Goal: Use online tool/utility

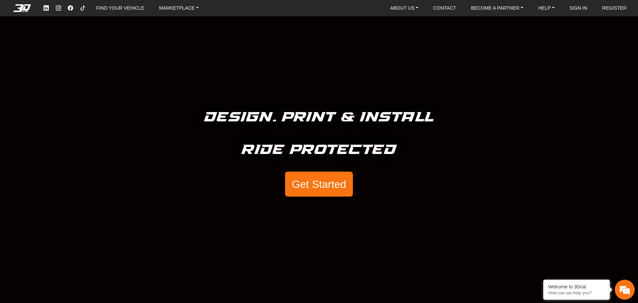
click at [323, 183] on button "Get Started" at bounding box center [319, 184] width 68 height 25
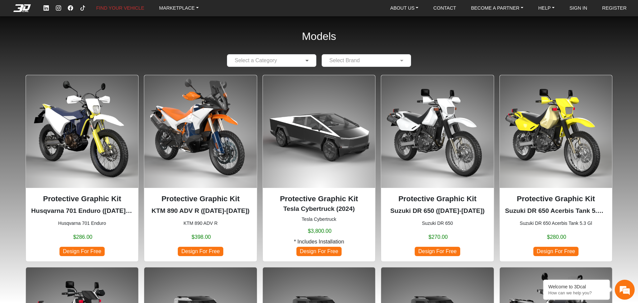
click at [306, 62] on span at bounding box center [308, 61] width 8 height 8
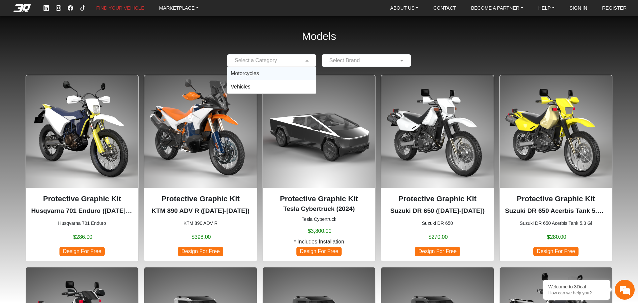
click at [296, 76] on div "Motorcycles" at bounding box center [271, 73] width 89 height 13
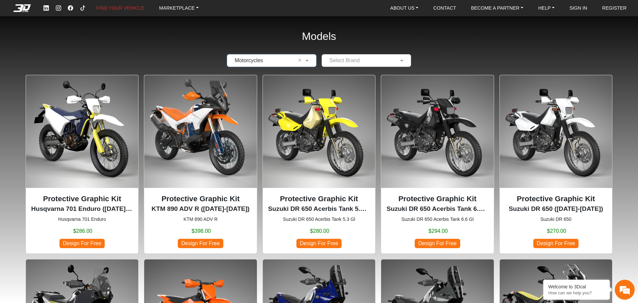
click at [347, 58] on input "text" at bounding box center [359, 61] width 69 height 8
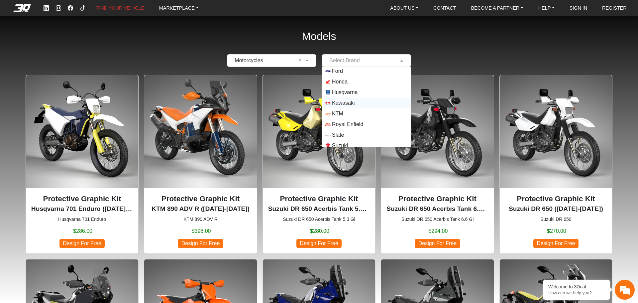
scroll to position [33, 0]
click at [343, 79] on span "Honda" at bounding box center [340, 81] width 16 height 8
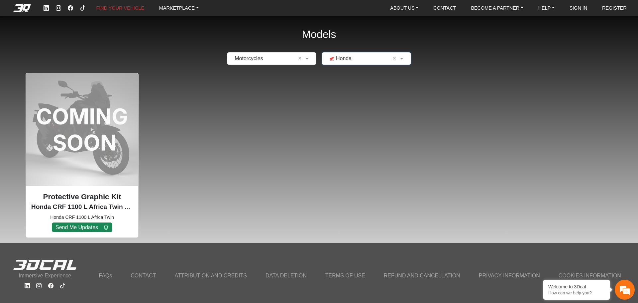
scroll to position [0, 0]
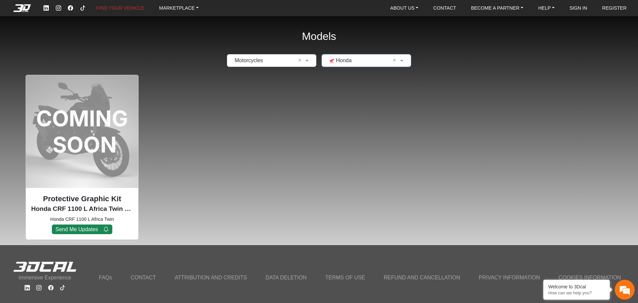
click at [346, 62] on input "text" at bounding box center [359, 61] width 69 height 8
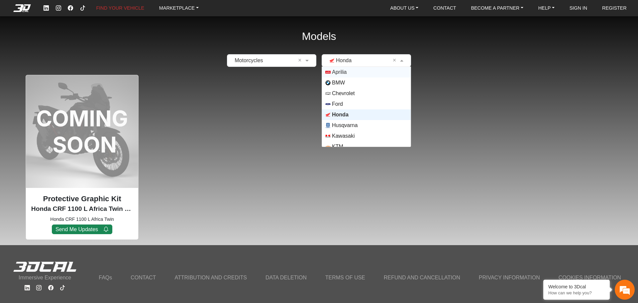
click at [339, 72] on span "Aprilia" at bounding box center [339, 72] width 15 height 8
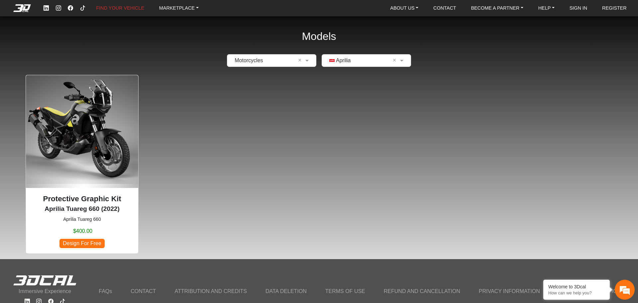
click at [340, 58] on input "text" at bounding box center [359, 61] width 69 height 8
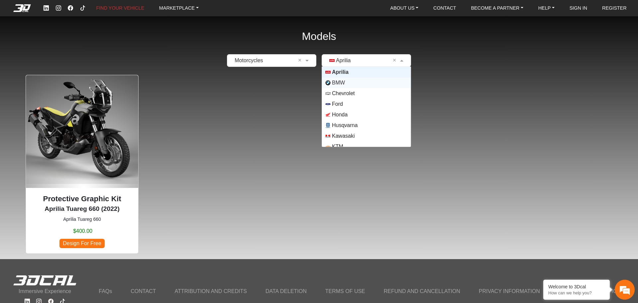
click at [344, 81] on span "BMW" at bounding box center [366, 82] width 82 height 5
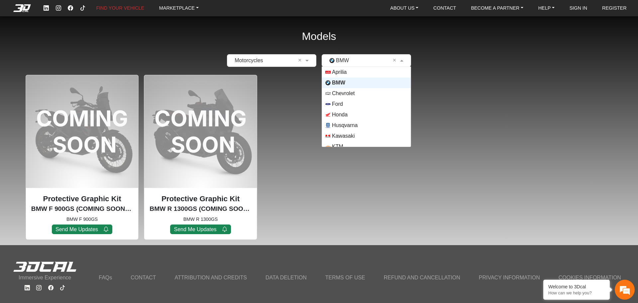
click at [344, 57] on input "text" at bounding box center [359, 61] width 69 height 8
click at [343, 74] on span "Kawasaki" at bounding box center [343, 77] width 23 height 8
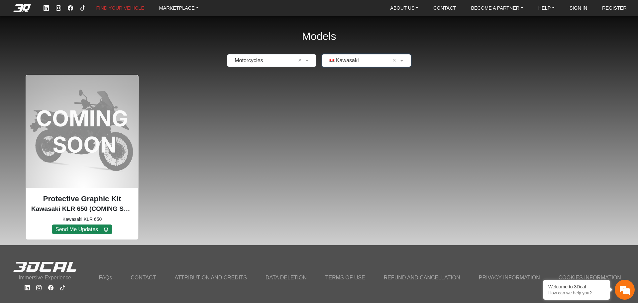
click at [351, 60] on input "text" at bounding box center [359, 61] width 69 height 8
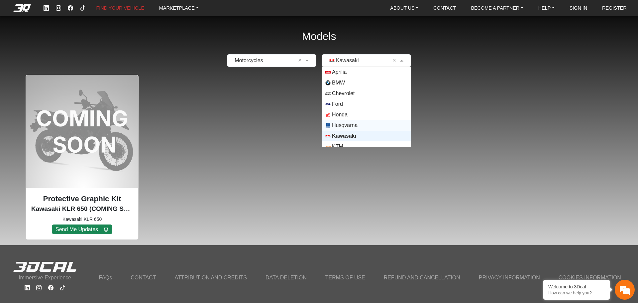
click at [351, 125] on span "Husqvarna" at bounding box center [345, 125] width 26 height 8
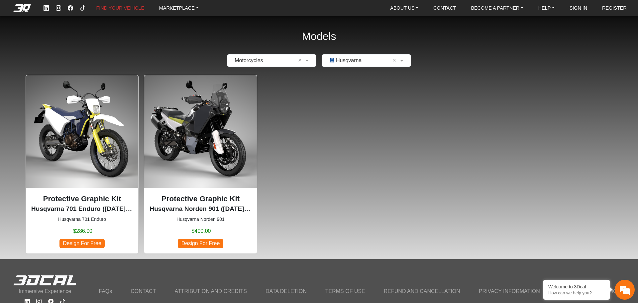
click at [211, 118] on img at bounding box center [200, 131] width 112 height 112
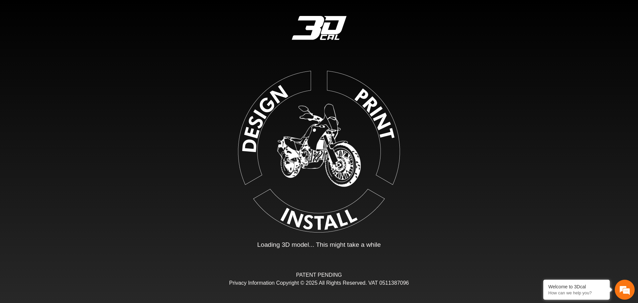
click at [267, 107] on img at bounding box center [319, 150] width 150 height 150
click at [306, 151] on img at bounding box center [319, 150] width 150 height 150
type input "*"
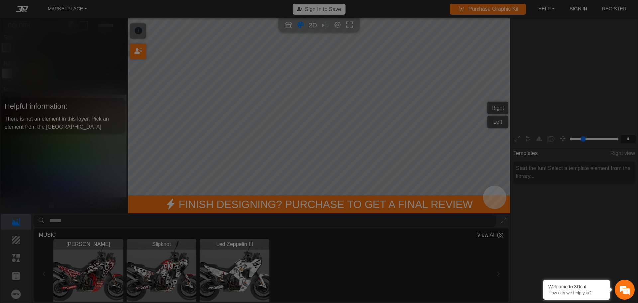
scroll to position [110, 103]
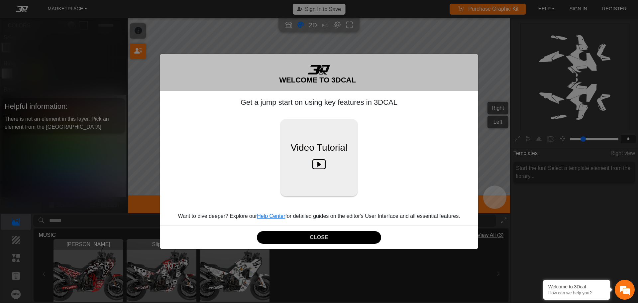
click at [266, 40] on div "WELCOME TO 3DCAL Get a jump start on using key features in 3DCAL Video Tutorial…" at bounding box center [319, 151] width 638 height 303
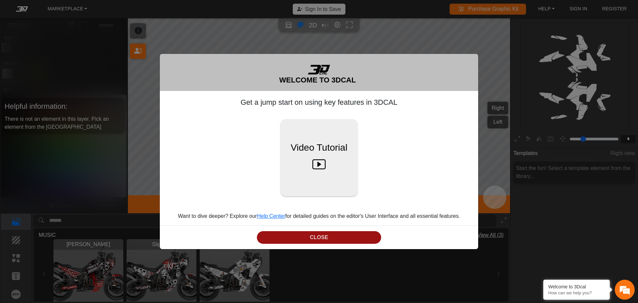
click at [305, 237] on button "CLOSE" at bounding box center [319, 237] width 124 height 13
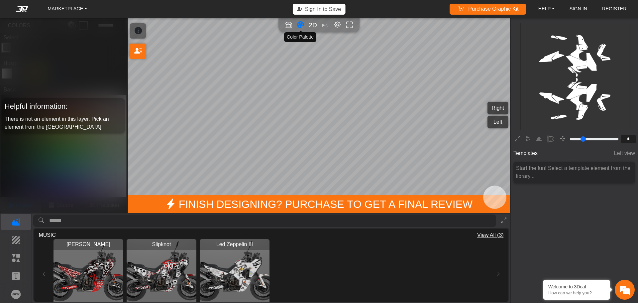
click at [299, 29] on icon "Color tool" at bounding box center [300, 25] width 7 height 8
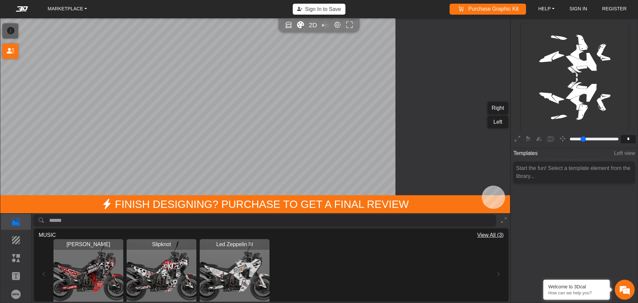
type input "*"
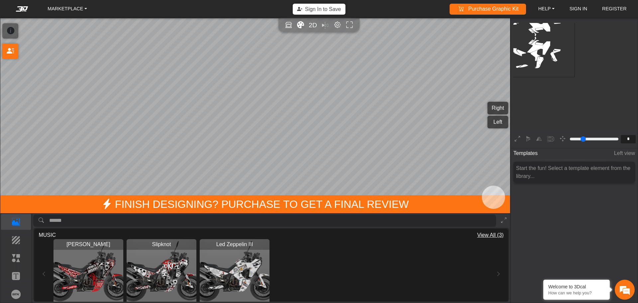
scroll to position [69, 62]
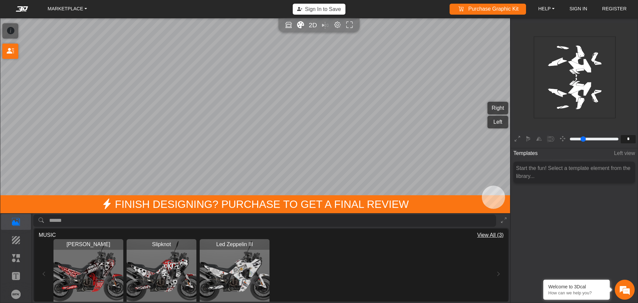
click at [300, 27] on icon "Color tool" at bounding box center [300, 25] width 7 height 8
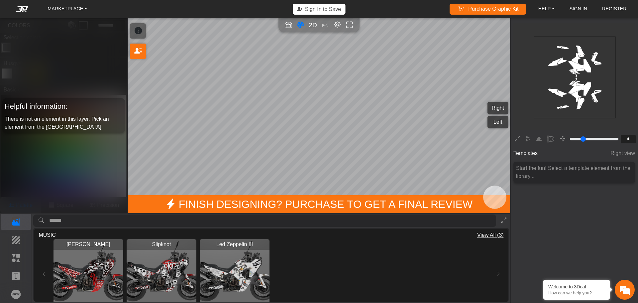
click at [231, 261] on img "View Led Zeppelin III" at bounding box center [235, 274] width 70 height 70
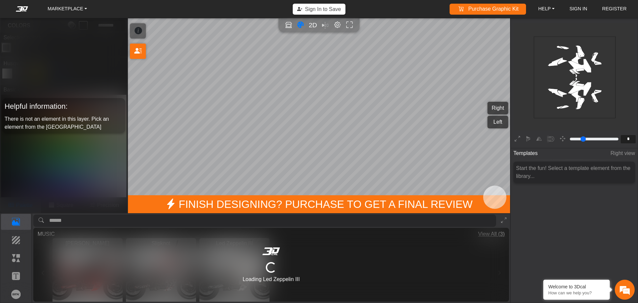
type input "*********"
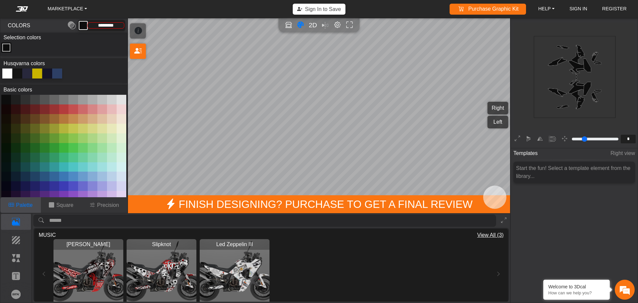
click at [79, 276] on img "View Ozzy Osbourne" at bounding box center [89, 274] width 70 height 70
